Goal: Check status: Check status

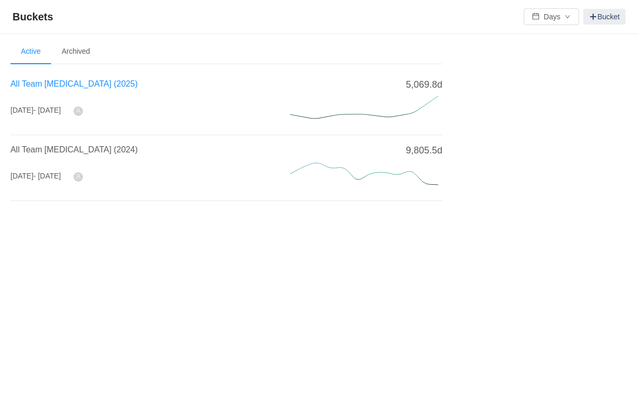
click at [62, 82] on span "All Team [MEDICAL_DATA] (2025)" at bounding box center [73, 83] width 127 height 9
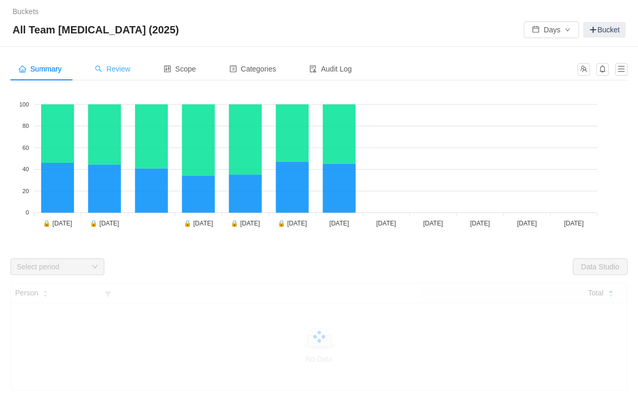
click at [135, 70] on div "Review" at bounding box center [113, 68] width 52 height 23
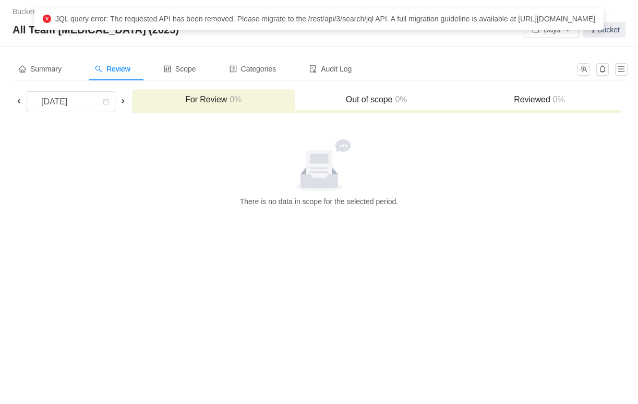
click at [20, 103] on span at bounding box center [19, 101] width 8 height 8
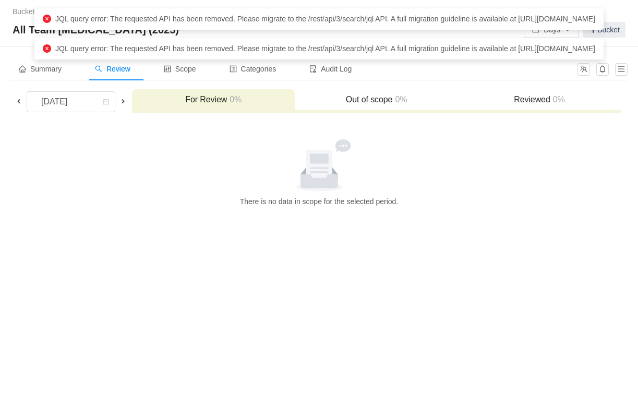
click at [51, 18] on icon "icon: close-circle" at bounding box center [47, 19] width 8 height 8
click at [51, 53] on icon "icon: close-circle" at bounding box center [47, 48] width 8 height 8
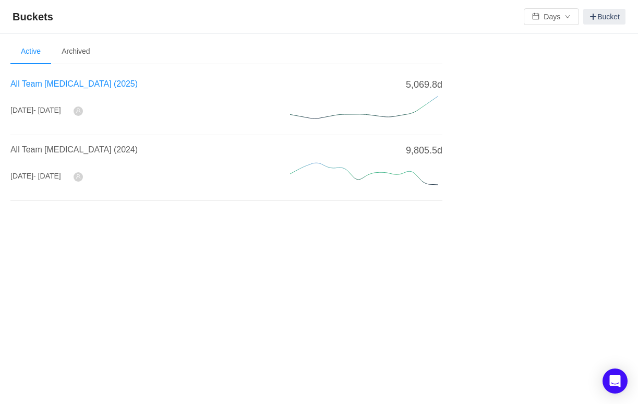
click at [38, 84] on span "All Team [MEDICAL_DATA] (2025)" at bounding box center [73, 83] width 127 height 9
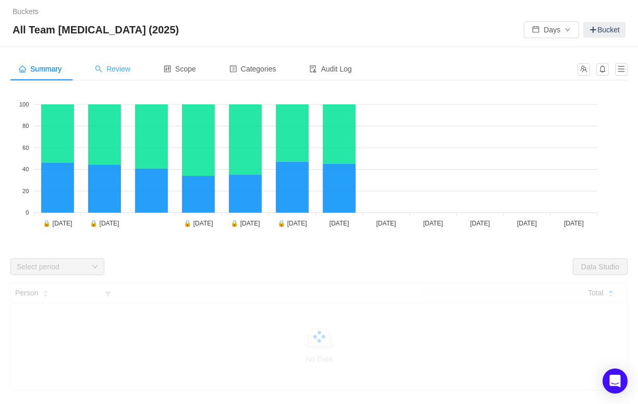
click at [123, 75] on div "Review" at bounding box center [113, 68] width 52 height 23
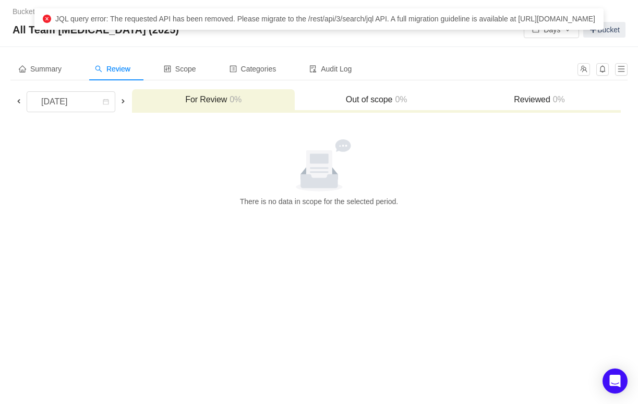
click at [20, 103] on span at bounding box center [19, 101] width 8 height 8
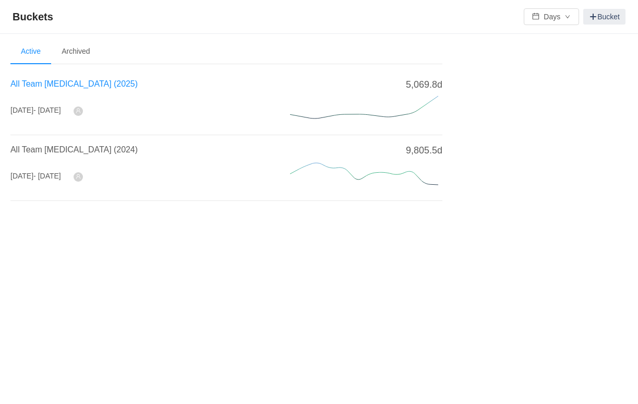
click at [89, 82] on span "All Team [MEDICAL_DATA] (2025)" at bounding box center [73, 83] width 127 height 9
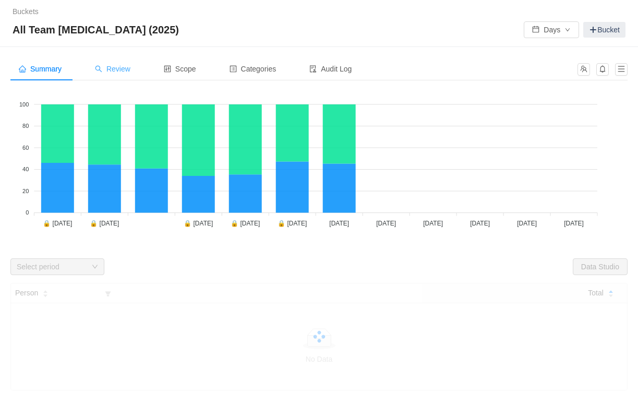
click at [130, 73] on span "Review" at bounding box center [112, 69] width 35 height 8
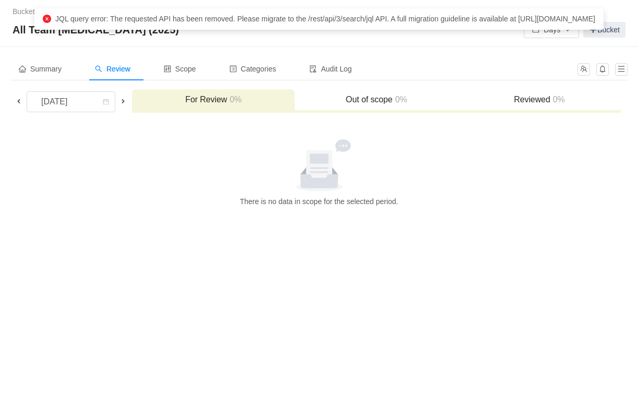
drag, startPoint x: 88, startPoint y: 18, endPoint x: 424, endPoint y: 33, distance: 336.0
click at [424, 25] on div "JQL query error: The requested API has been removed. Please migrate to the /res…" at bounding box center [319, 19] width 553 height 11
copy span "JQL query error: The requested API has been removed. Please migrate to the /res…"
